Goal: Information Seeking & Learning: Check status

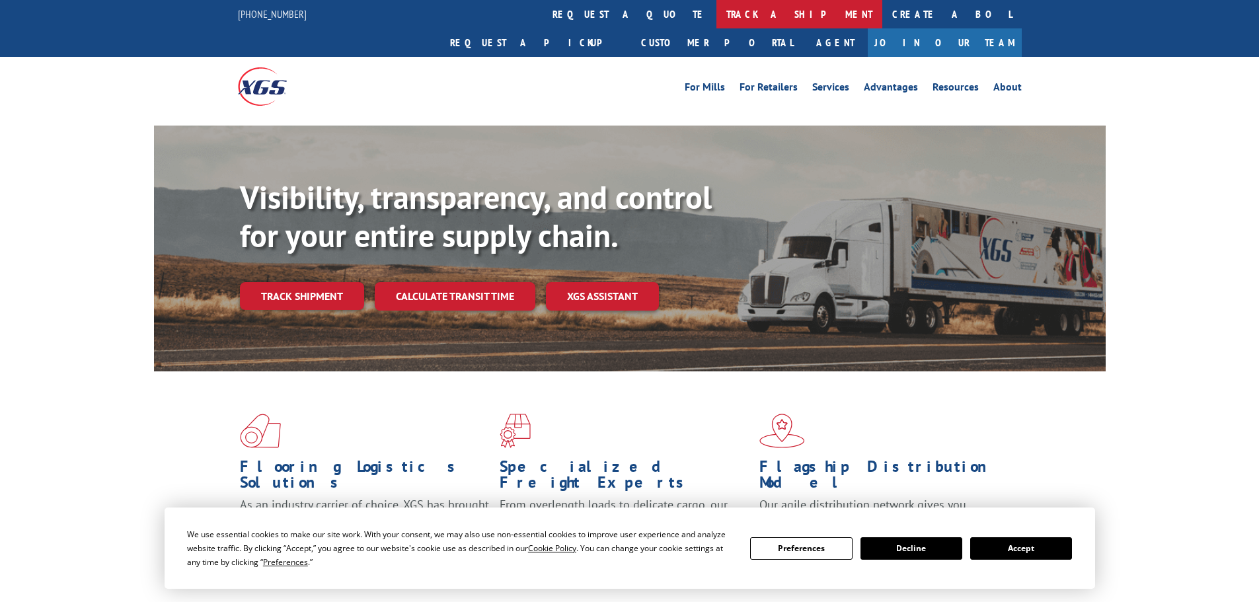
click at [717, 16] on link "track a shipment" at bounding box center [800, 14] width 166 height 28
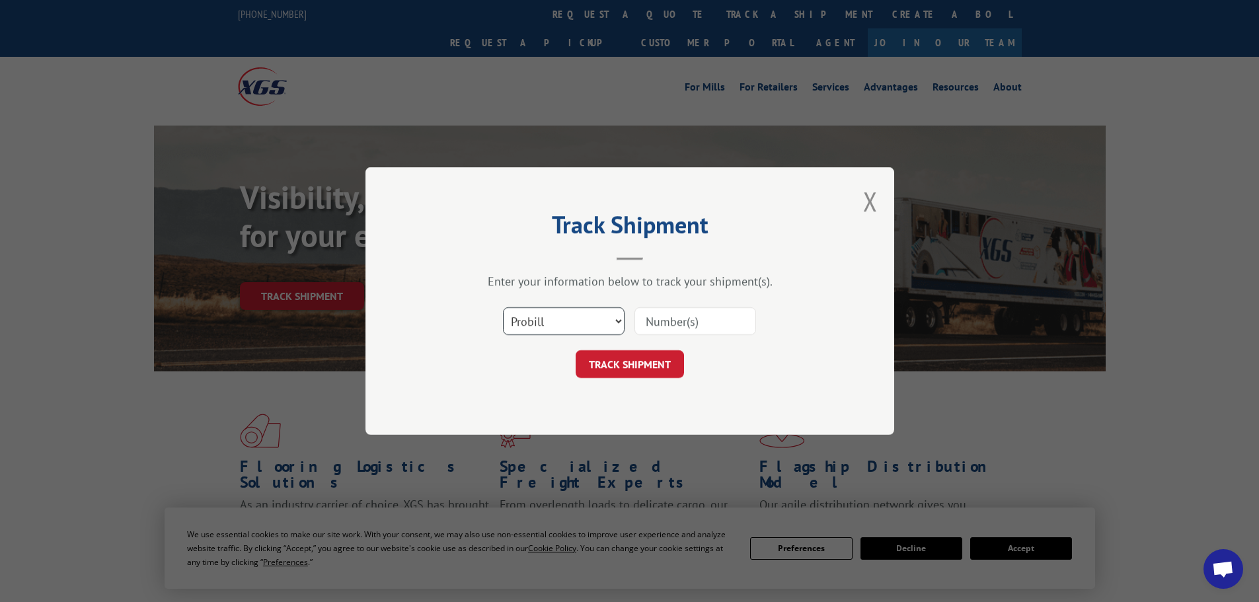
click at [576, 320] on select "Select category... Probill BOL PO" at bounding box center [564, 321] width 122 height 28
select select "po"
click at [503, 307] on select "Select category... Probill BOL PO" at bounding box center [564, 321] width 122 height 28
click at [666, 328] on input at bounding box center [696, 321] width 122 height 28
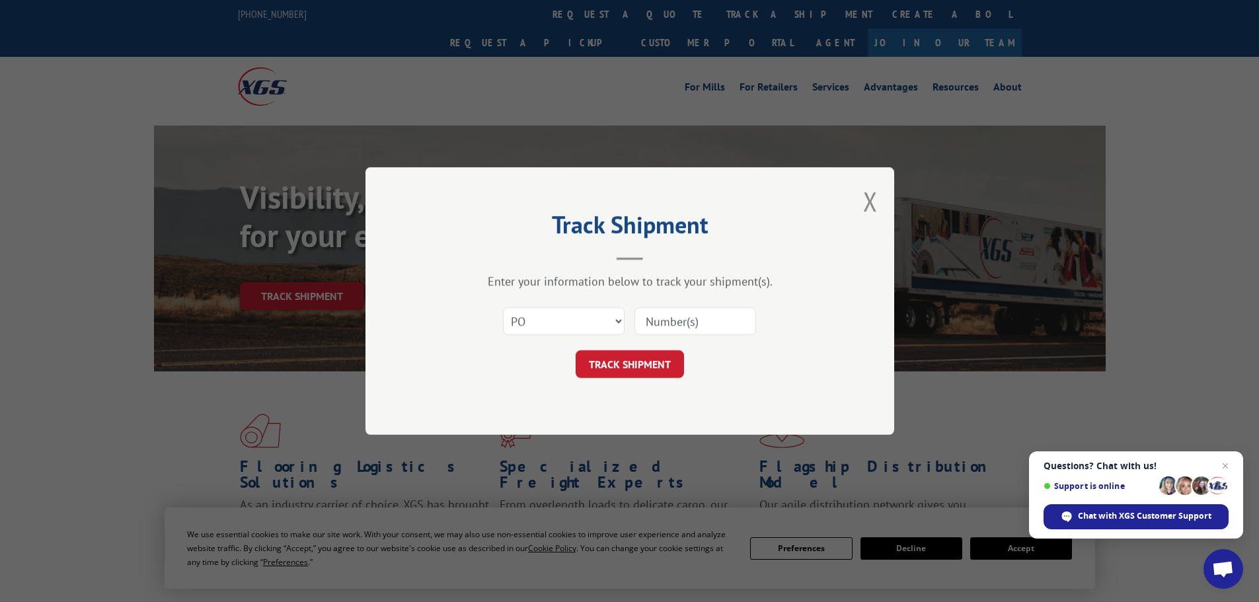
paste input "38540296"
type input "38540296"
click at [642, 358] on button "TRACK SHIPMENT" at bounding box center [630, 364] width 108 height 28
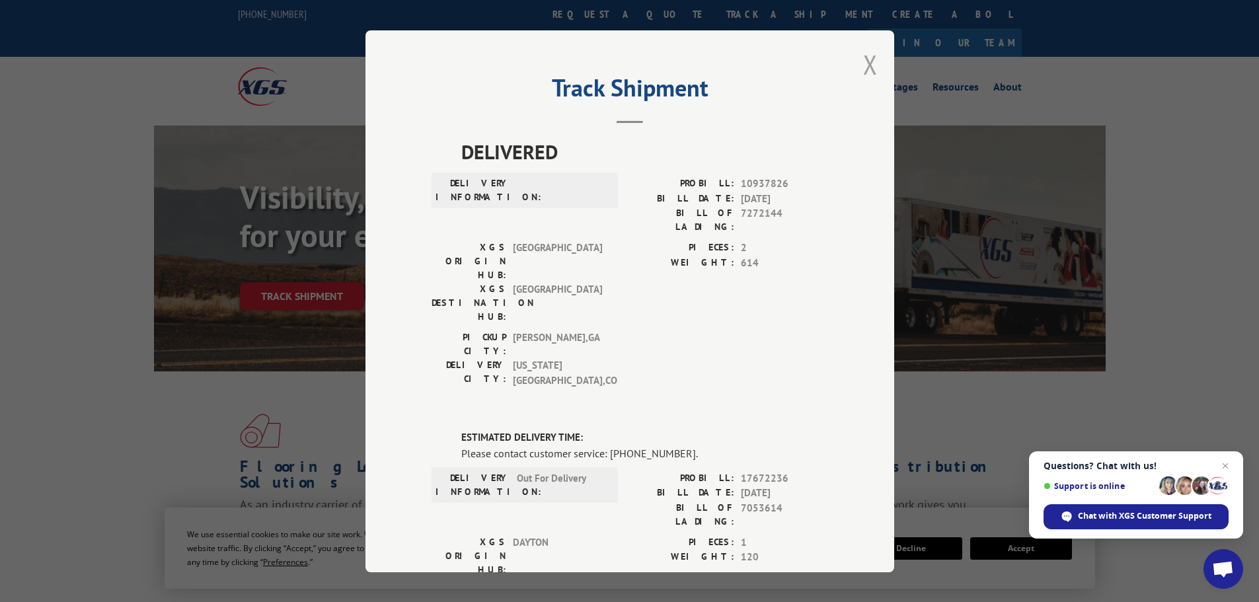
click at [865, 61] on button "Close modal" at bounding box center [870, 64] width 15 height 35
